Goal: Task Accomplishment & Management: Manage account settings

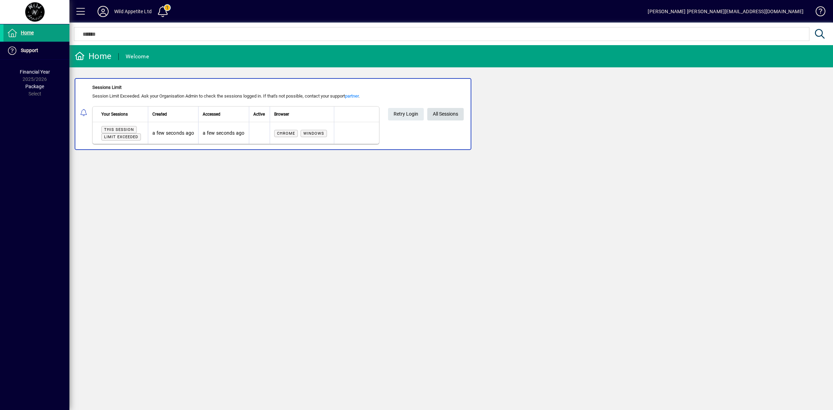
click at [444, 115] on span "All Sessions" at bounding box center [445, 113] width 25 height 11
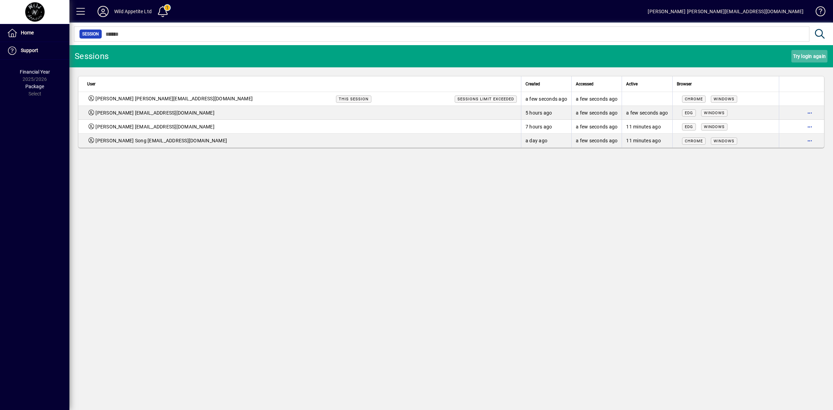
click at [806, 58] on span "Try login again" at bounding box center [809, 56] width 33 height 11
click at [95, 100] on span "[PERSON_NAME] [PERSON_NAME][EMAIL_ADDRESS][DOMAIN_NAME]" at bounding box center [173, 98] width 157 height 7
click at [809, 56] on span "Try login again" at bounding box center [809, 56] width 33 height 11
click at [84, 10] on span at bounding box center [81, 11] width 17 height 17
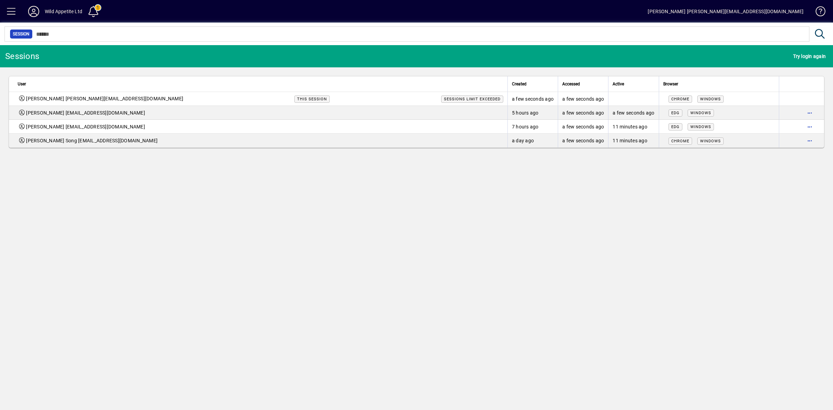
click at [9, 9] on span at bounding box center [11, 11] width 17 height 17
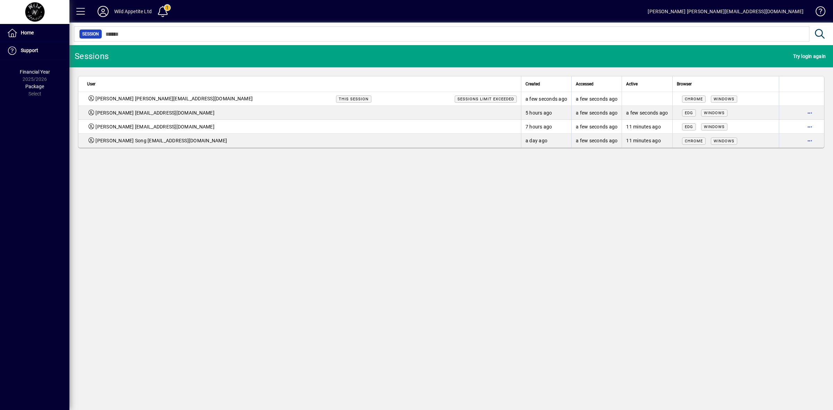
click at [103, 10] on icon at bounding box center [103, 11] width 14 height 11
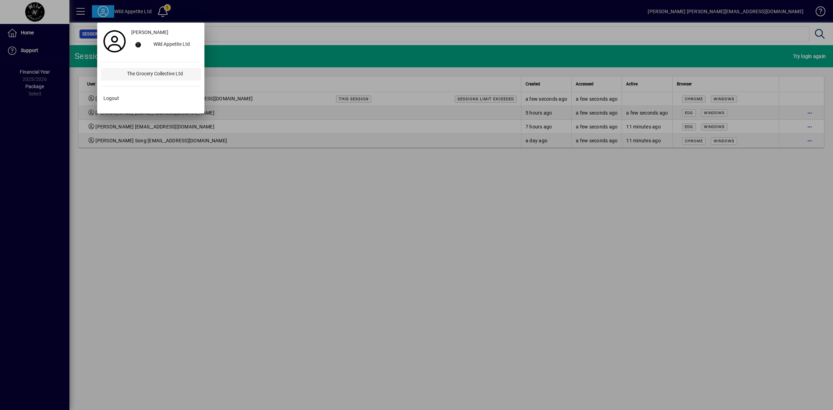
click at [141, 75] on div "The Grocery Collective Ltd" at bounding box center [160, 74] width 79 height 12
